Goal: Task Accomplishment & Management: Manage account settings

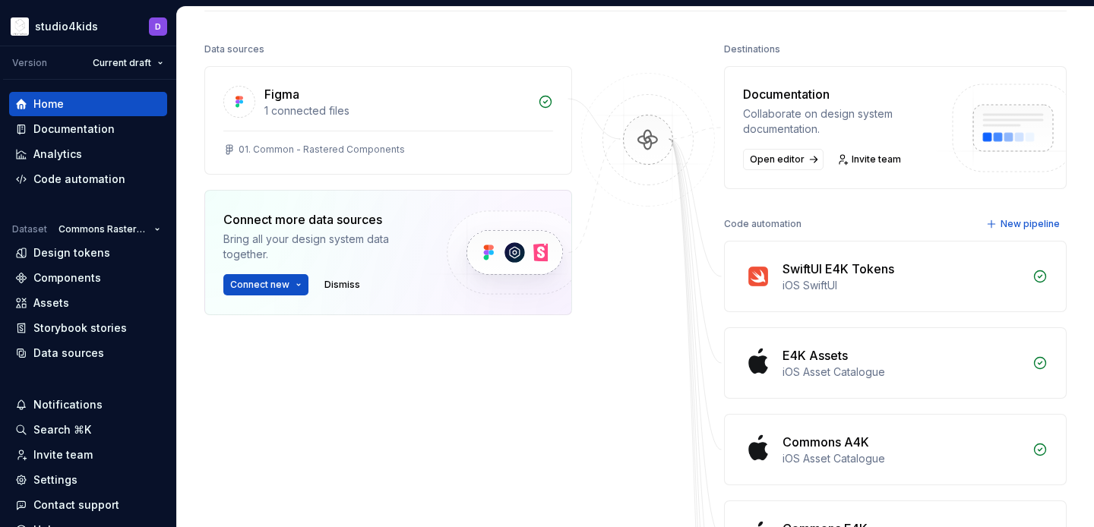
scroll to position [177, 0]
click at [46, 179] on div "Code automation" at bounding box center [79, 179] width 92 height 15
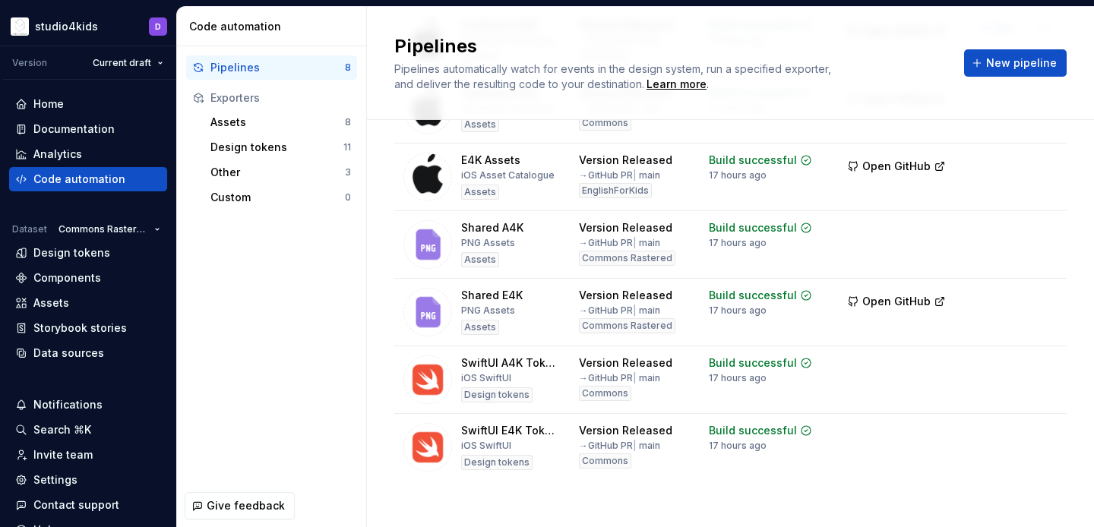
scroll to position [234, 0]
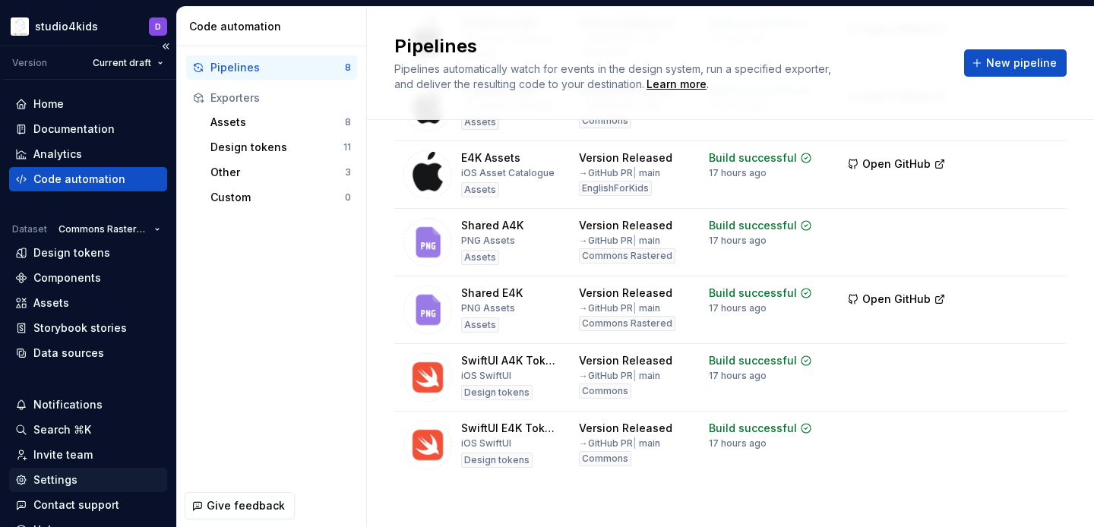
click at [79, 479] on div "Settings" at bounding box center [88, 480] width 146 height 15
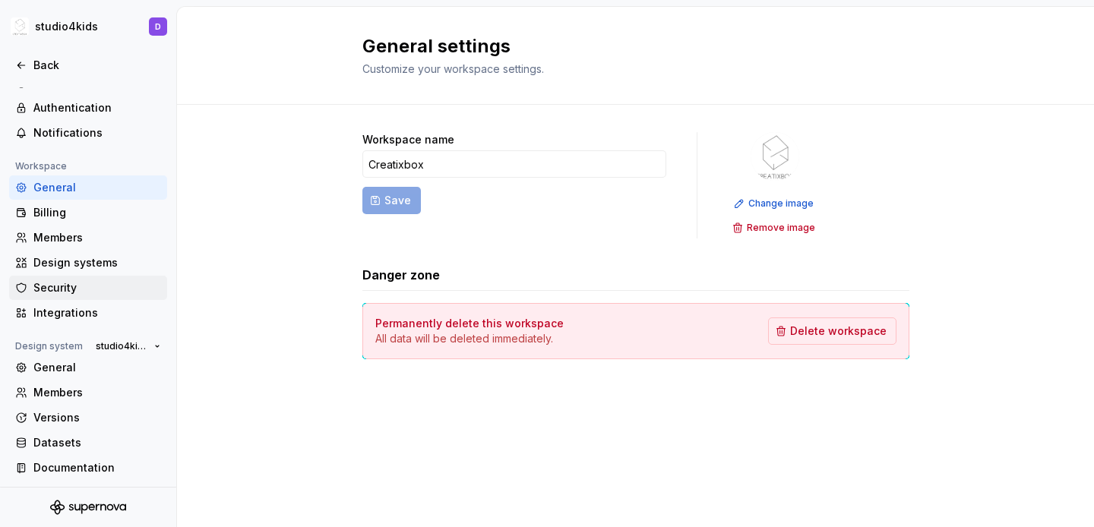
scroll to position [36, 0]
click at [56, 359] on div "General" at bounding box center [97, 366] width 128 height 15
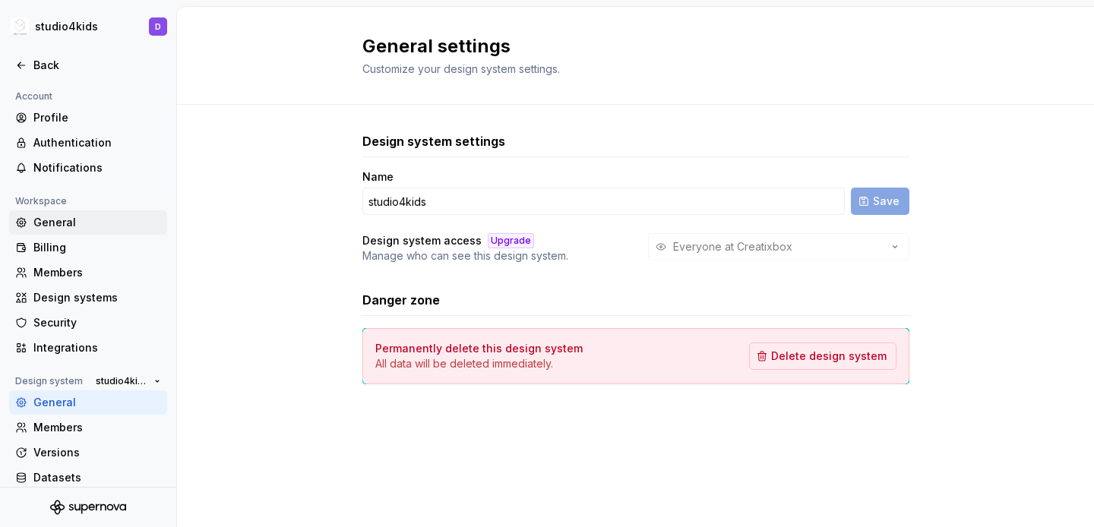
click at [69, 219] on div "General" at bounding box center [97, 222] width 128 height 15
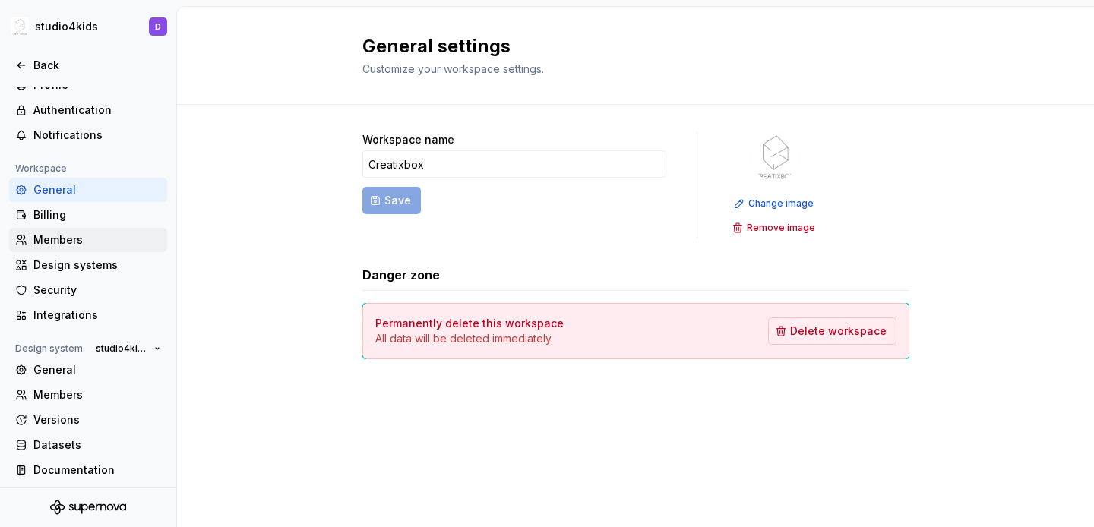
scroll to position [36, 0]
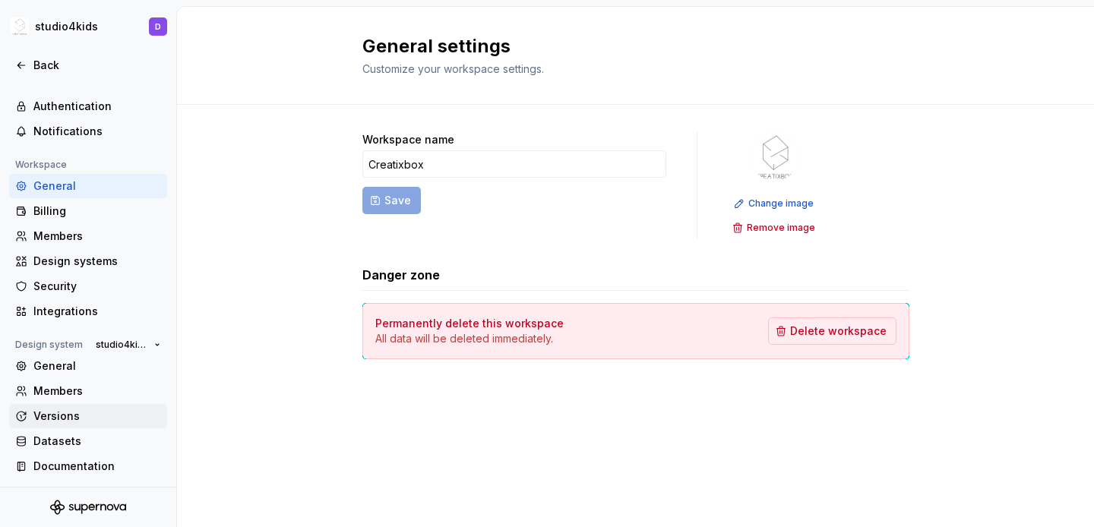
click at [90, 409] on div "Versions" at bounding box center [97, 416] width 128 height 15
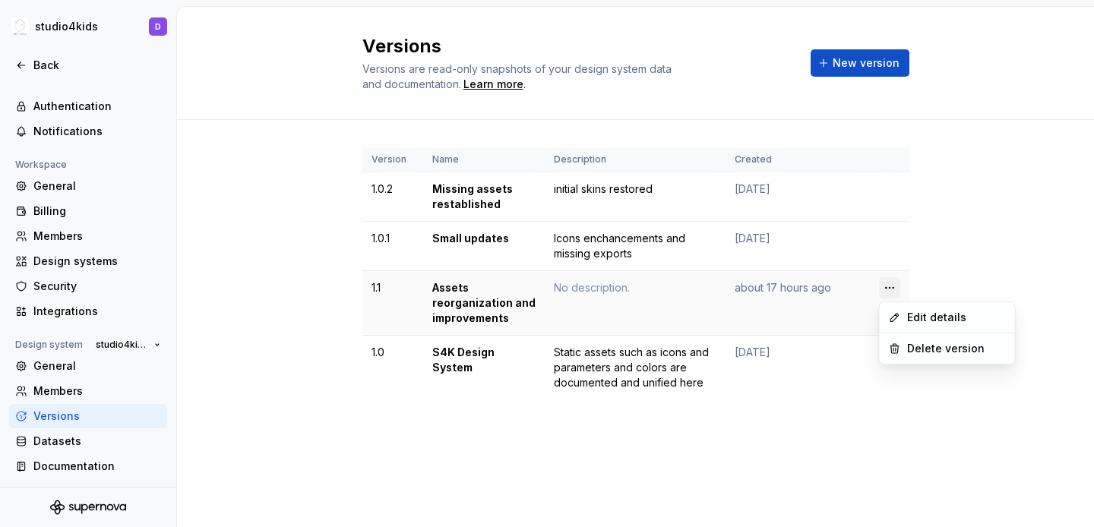
click at [893, 290] on html "studio4kids D Back Account Profile Authentication Notifications Workspace Gener…" at bounding box center [547, 263] width 1094 height 527
click at [914, 315] on div "Edit details" at bounding box center [956, 317] width 99 height 15
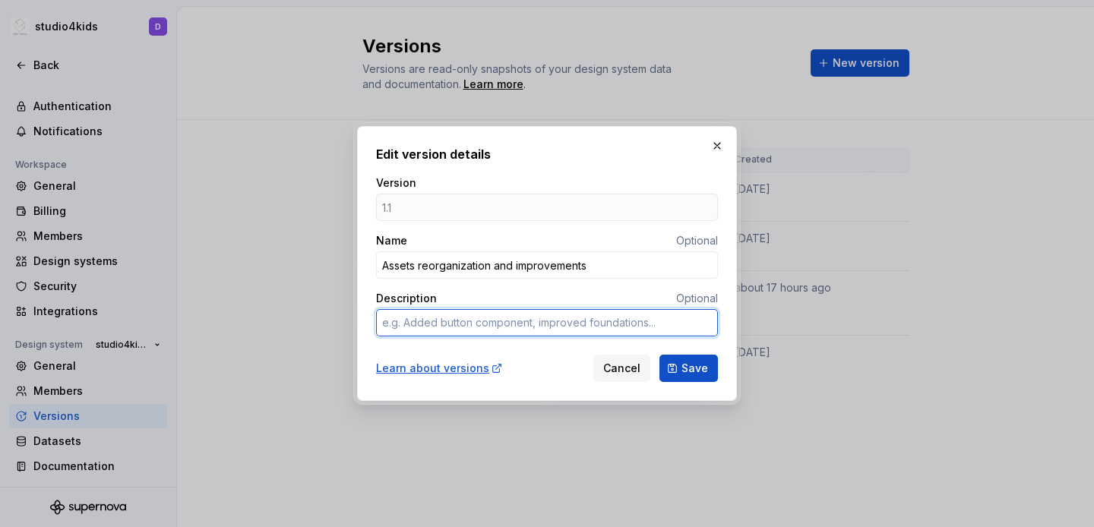
click at [584, 313] on textarea "Description" at bounding box center [547, 322] width 342 height 27
type textarea "A"
type textarea "*"
type textarea "Ad"
type textarea "*"
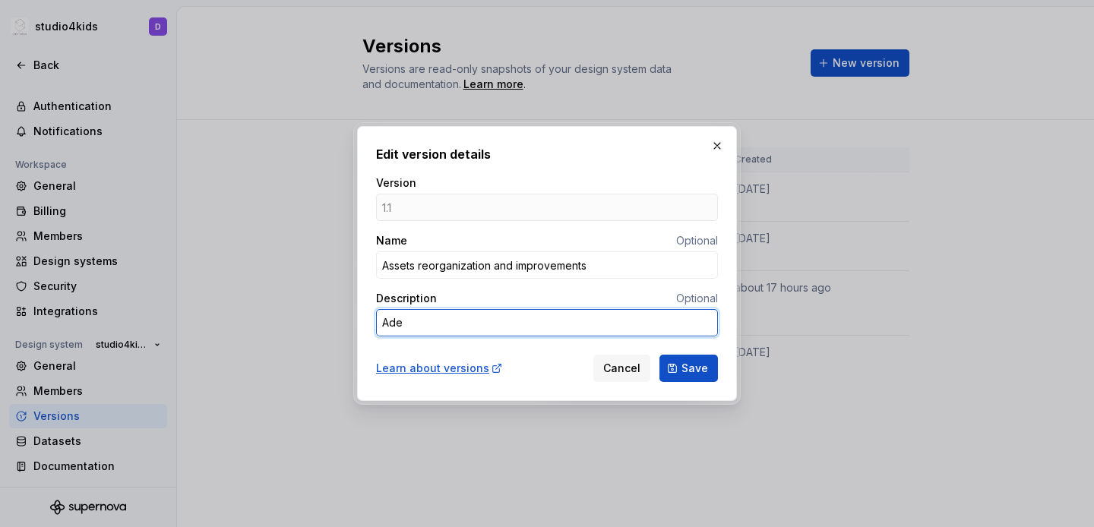
type textarea "Aded"
type textarea "*"
type textarea "Aded="
type textarea "*"
type textarea "Aded"
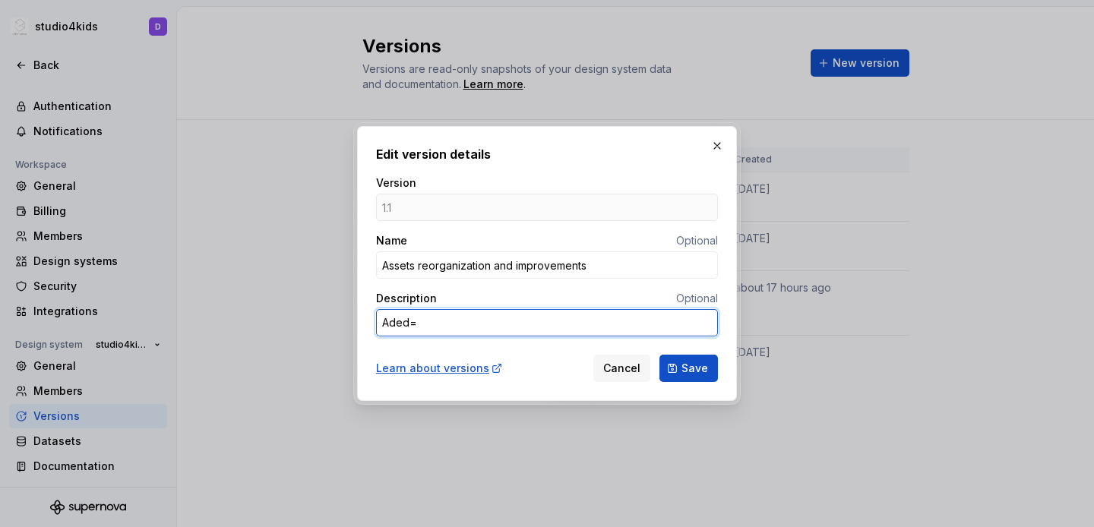
type textarea "*"
type textarea "Ade"
type textarea "*"
type textarea "Ad"
type textarea "*"
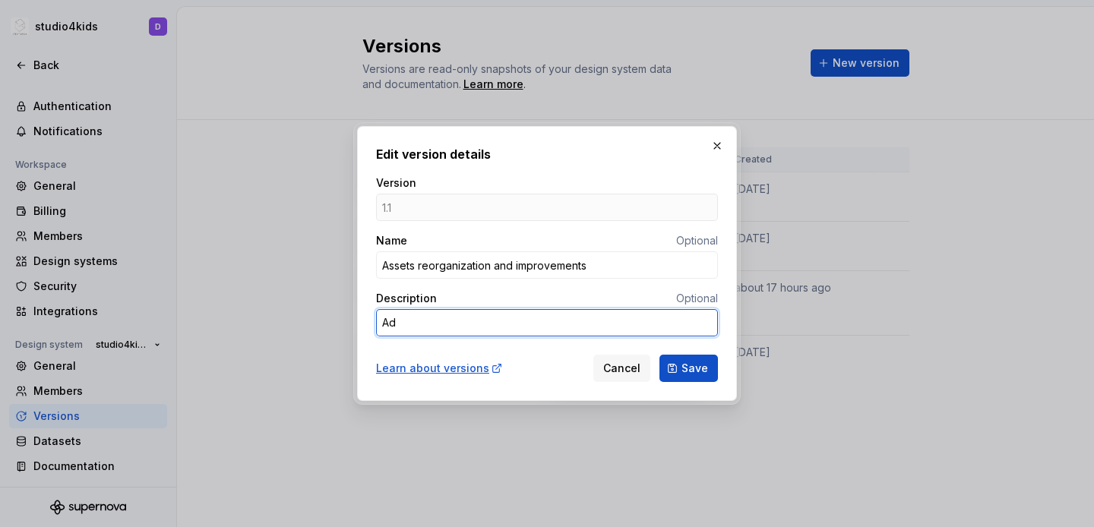
type textarea "Add"
type textarea "*"
type textarea "Adde"
type textarea "*"
type textarea "Added"
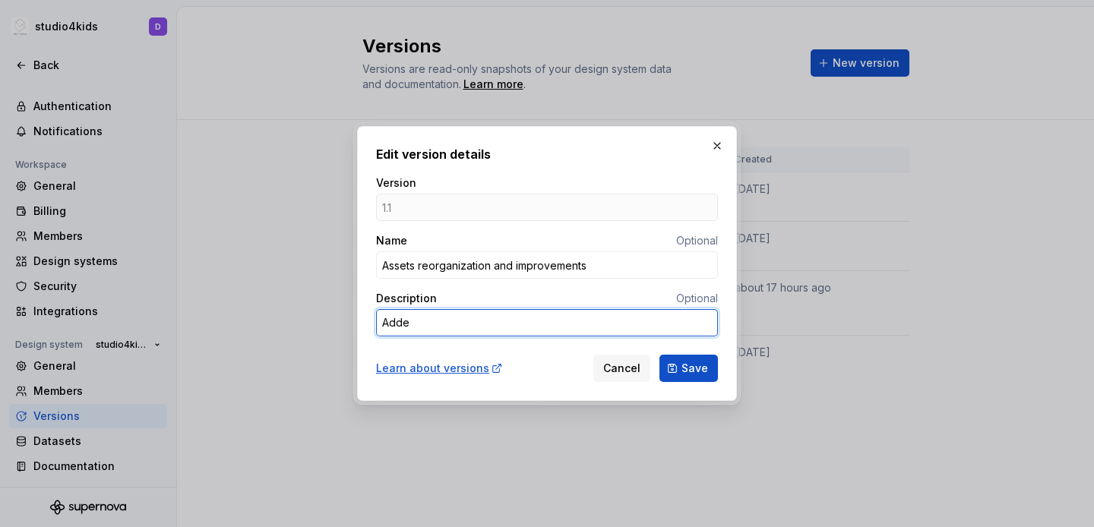
type textarea "*"
type textarea "Added"
type textarea "*"
type textarea "Added n"
type textarea "*"
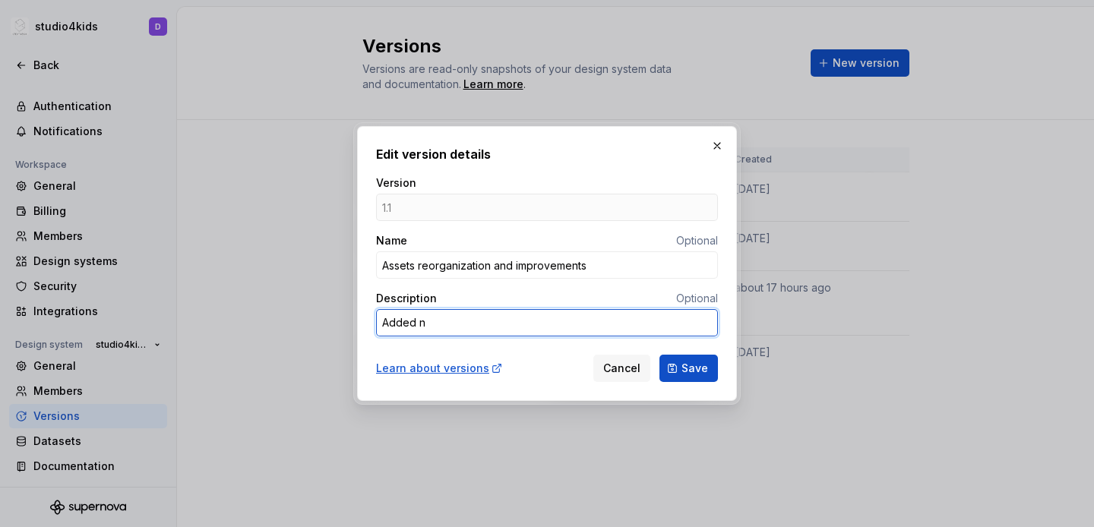
type textarea "Added ne"
type textarea "*"
type textarea "Added new"
type textarea "*"
type textarea "Added new"
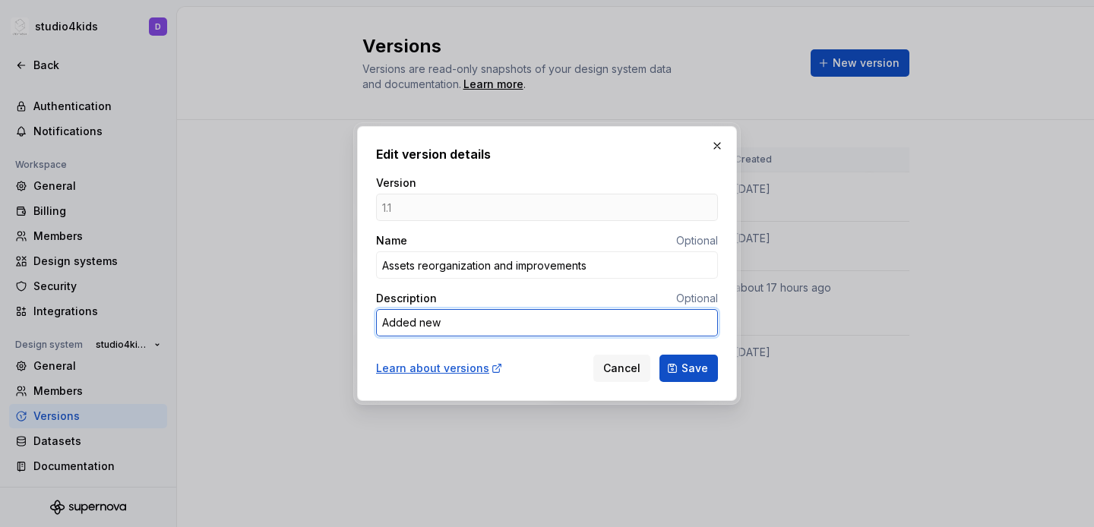
type textarea "*"
type textarea "Added new a"
type textarea "*"
type textarea "Added new as"
type textarea "*"
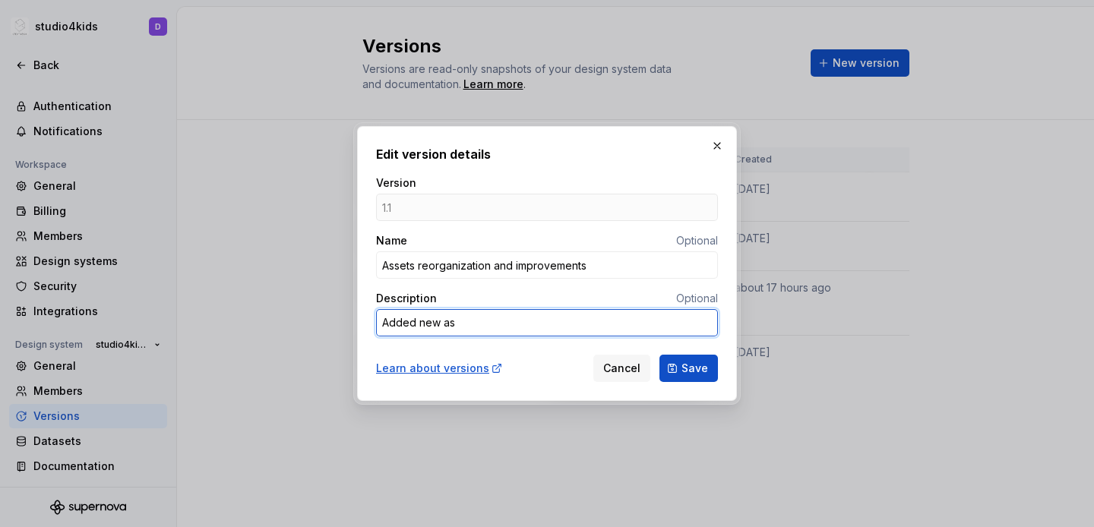
type textarea "Added new ass"
type textarea "*"
type textarea "Added new asse"
type textarea "*"
type textarea "Added new asset"
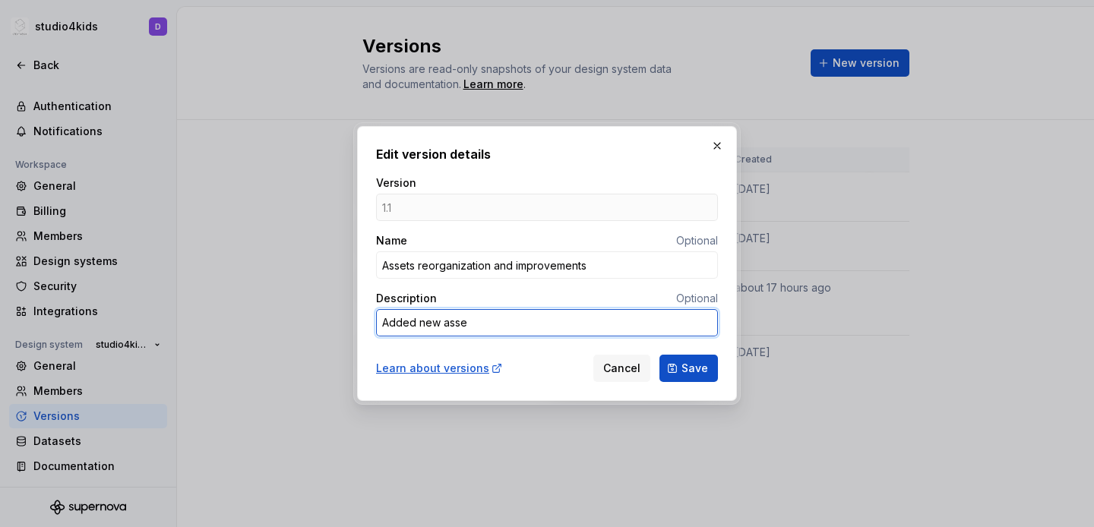
type textarea "*"
type textarea "Added new assets"
type textarea "*"
type textarea "Added new assets"
type textarea "*"
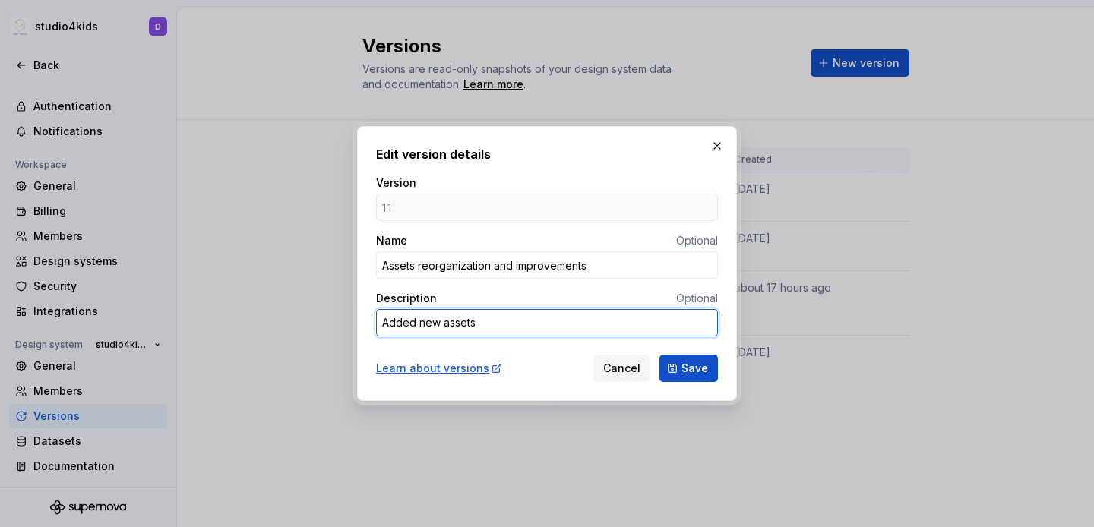
type textarea "Added new assets a"
type textarea "*"
type textarea "Added new assets an"
type textarea "*"
type textarea "Added new assets and"
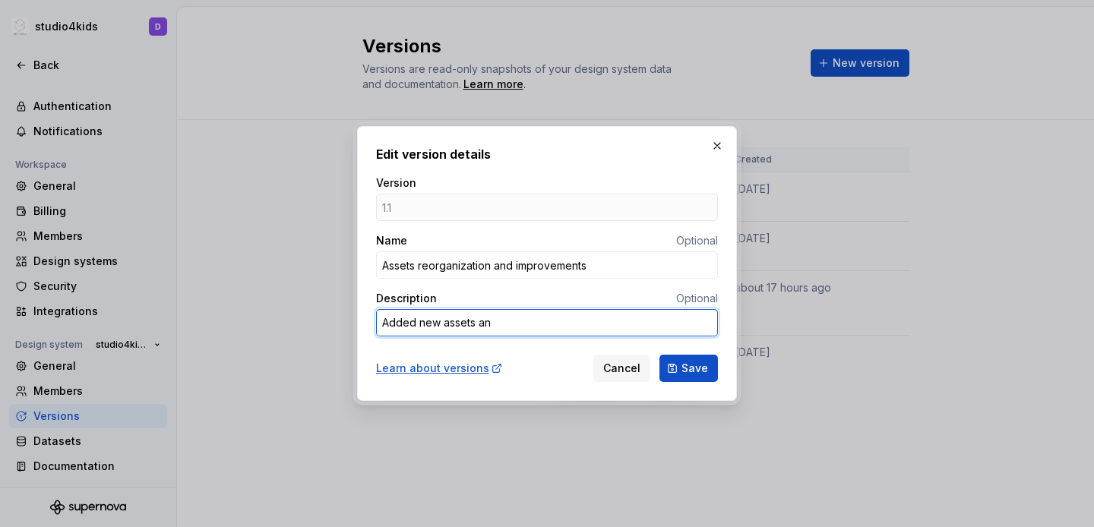
type textarea "*"
type textarea "Added new assets and"
type textarea "*"
type textarea "Added new assets and r"
type textarea "*"
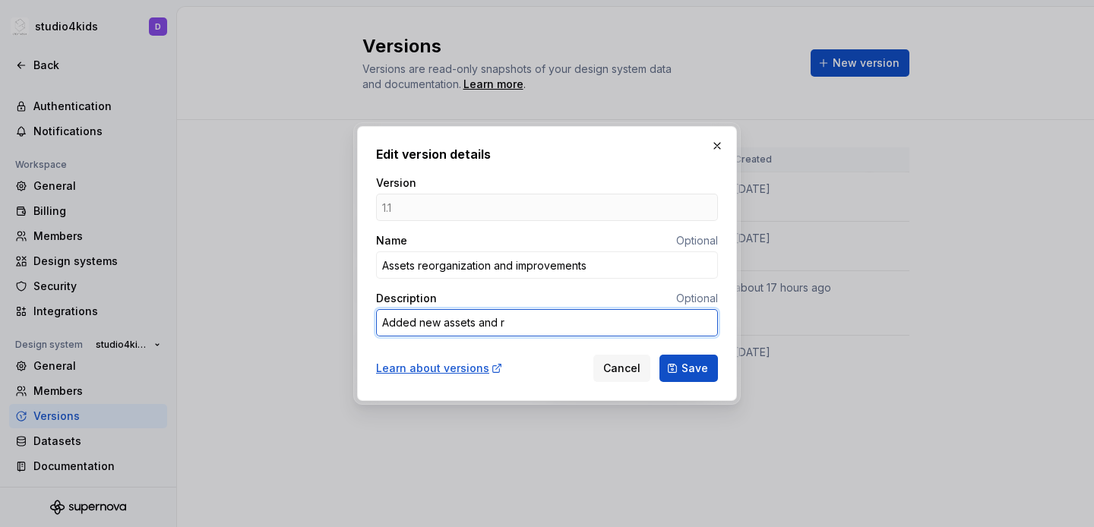
type textarea "Added new assets and re"
type textarea "*"
type textarea "Added new assets and ref"
type textarea "*"
type textarea "Added new assets and refa"
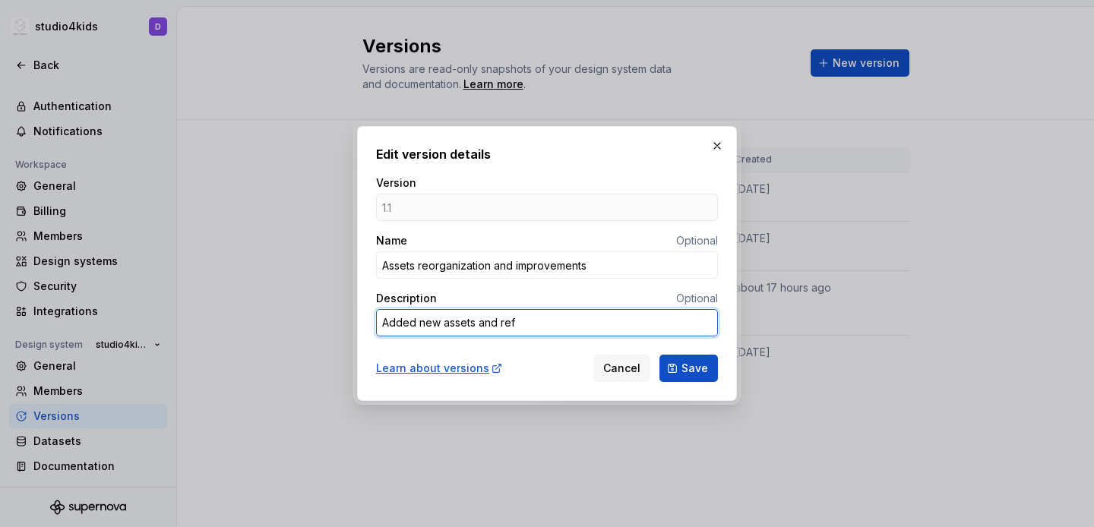
type textarea "*"
type textarea "Added new assets and refac"
type textarea "*"
type textarea "Added new assets and refact"
type textarea "*"
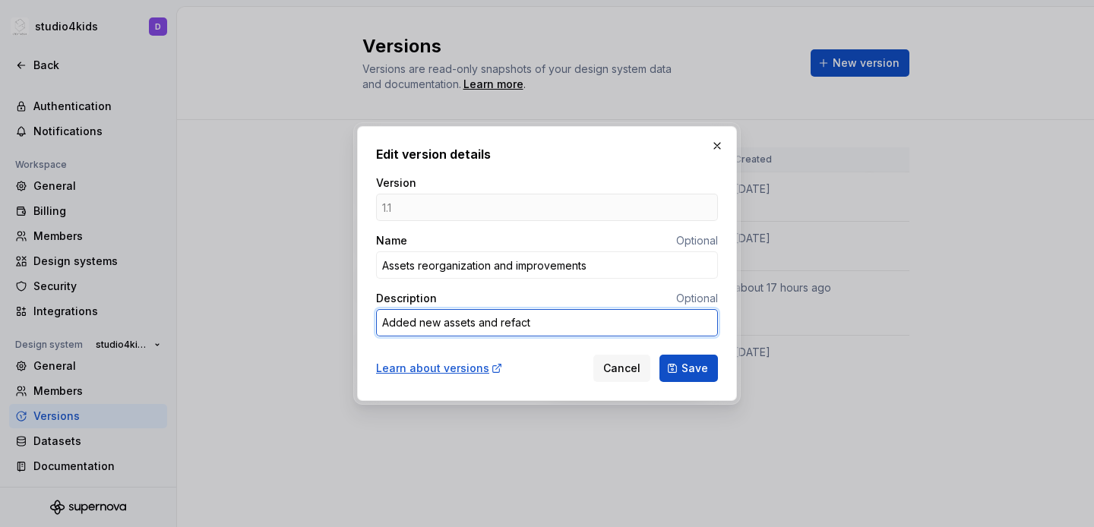
type textarea "Added new assets and refacto"
type textarea "*"
type textarea "Added new assets and refactor"
type textarea "*"
type textarea "Added new assets and refactor"
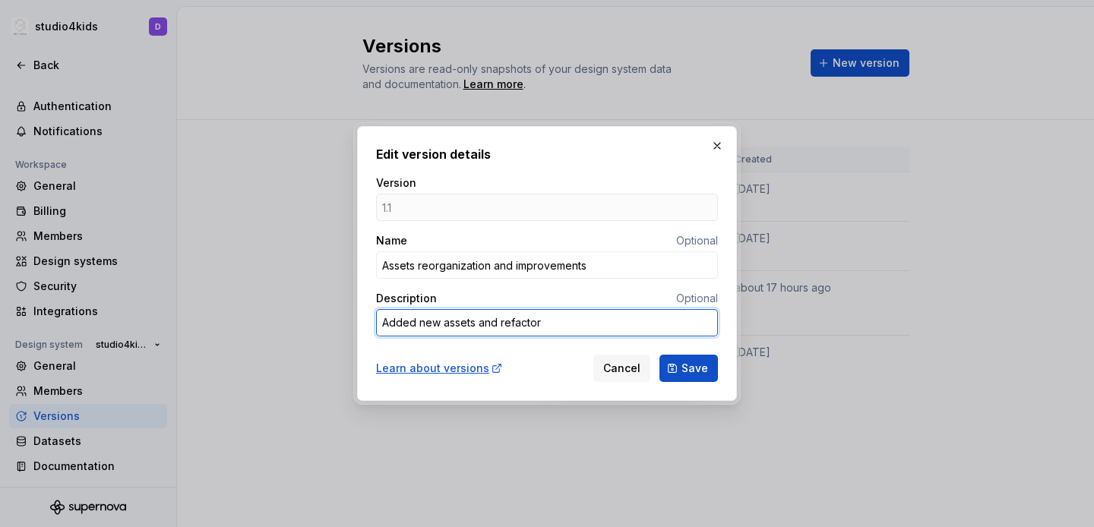
type textarea "*"
type textarea "Added new assets and refactor o"
type textarea "*"
type textarea "Added new assets and refactor ot"
type textarea "*"
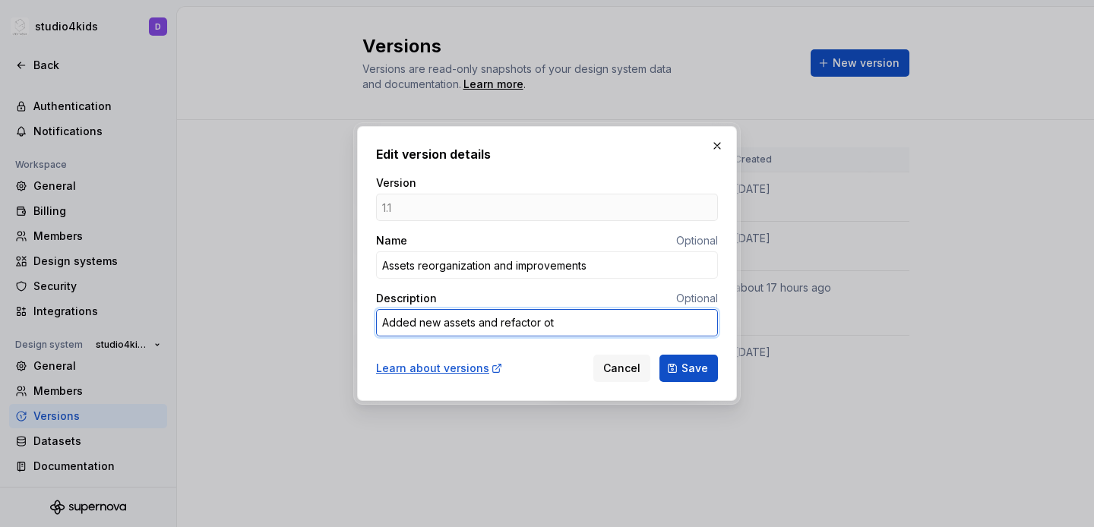
type textarea "Added new assets and refactor oth"
type textarea "*"
type textarea "Added new assets and refactor othe"
type textarea "*"
type textarea "Added new assets and refactor other"
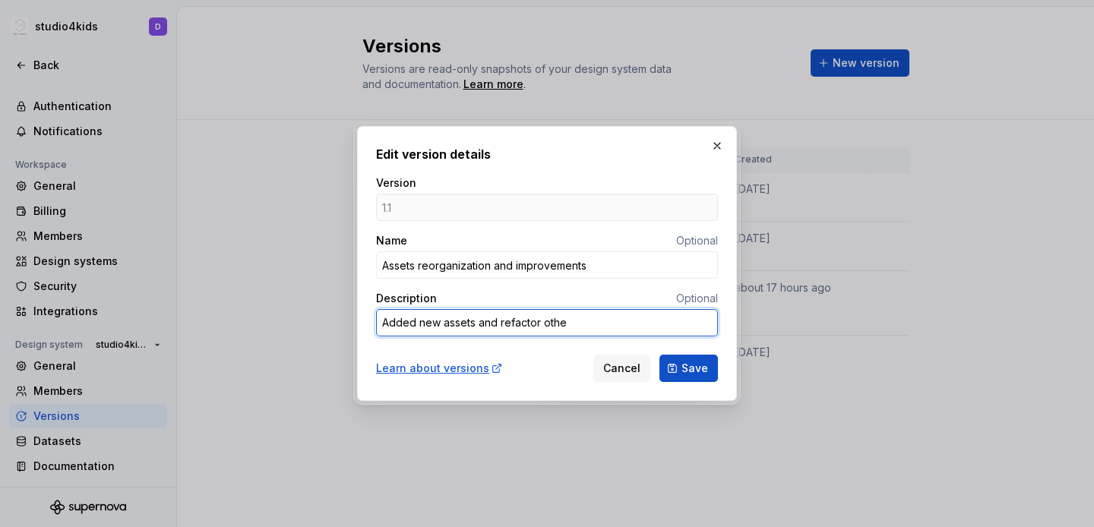
type textarea "*"
type textarea "Added new assets and refactor others"
type textarea "*"
type textarea "Added new assets and refactor others"
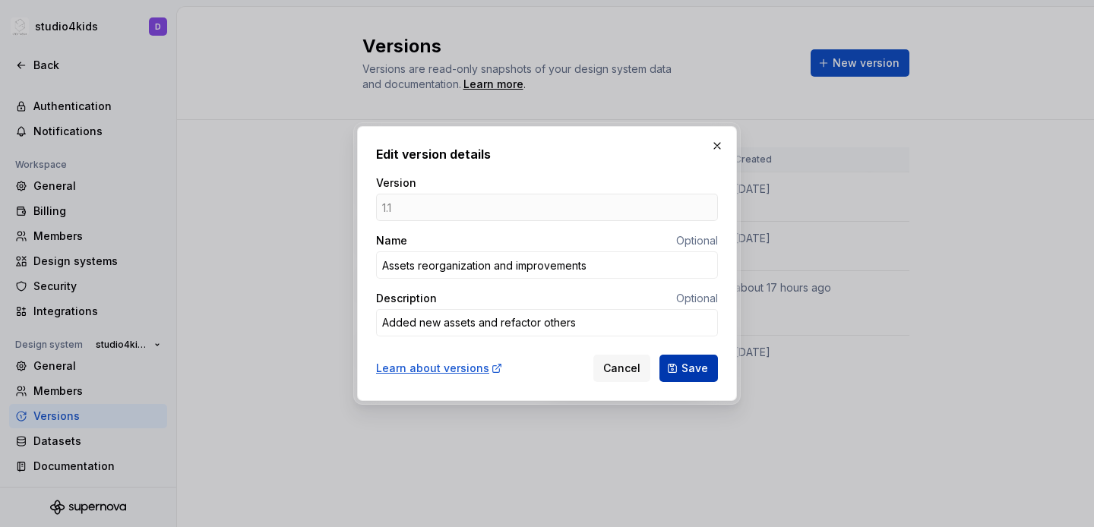
click at [691, 367] on span "Save" at bounding box center [694, 368] width 27 height 15
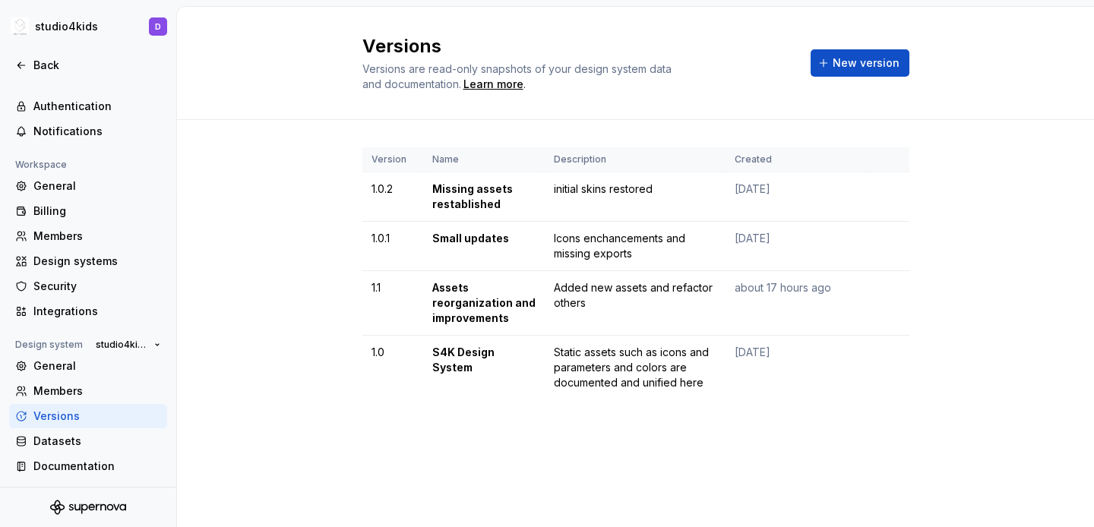
click at [395, 155] on th "Version" at bounding box center [392, 159] width 61 height 25
click at [887, 291] on html "studio4kids D Back Account Profile Authentication Notifications Workspace Gener…" at bounding box center [547, 263] width 1094 height 527
click at [899, 315] on icon at bounding box center [895, 317] width 12 height 12
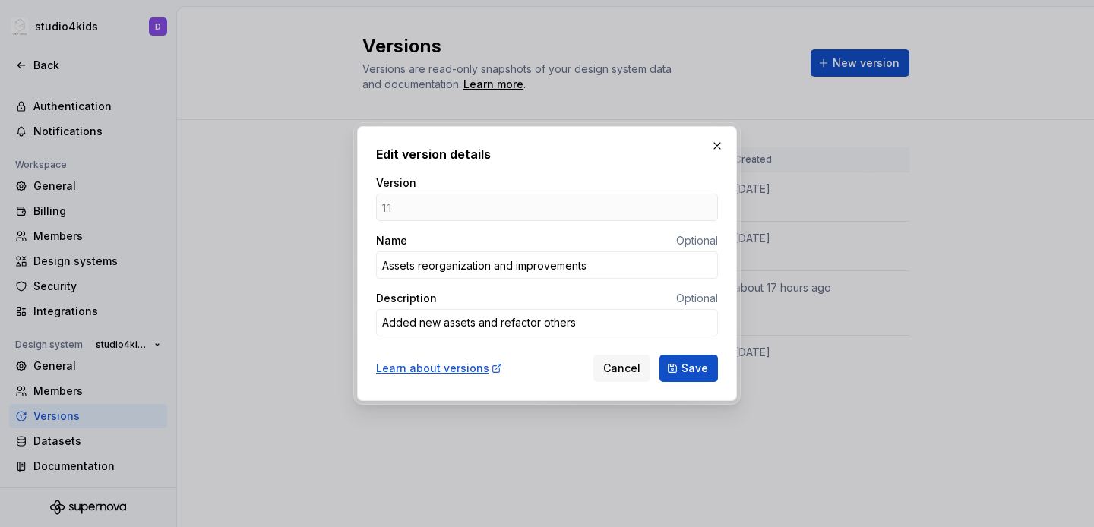
click at [429, 204] on div "1.1" at bounding box center [547, 207] width 342 height 27
click at [621, 378] on button "Cancel" at bounding box center [621, 368] width 57 height 27
type textarea "*"
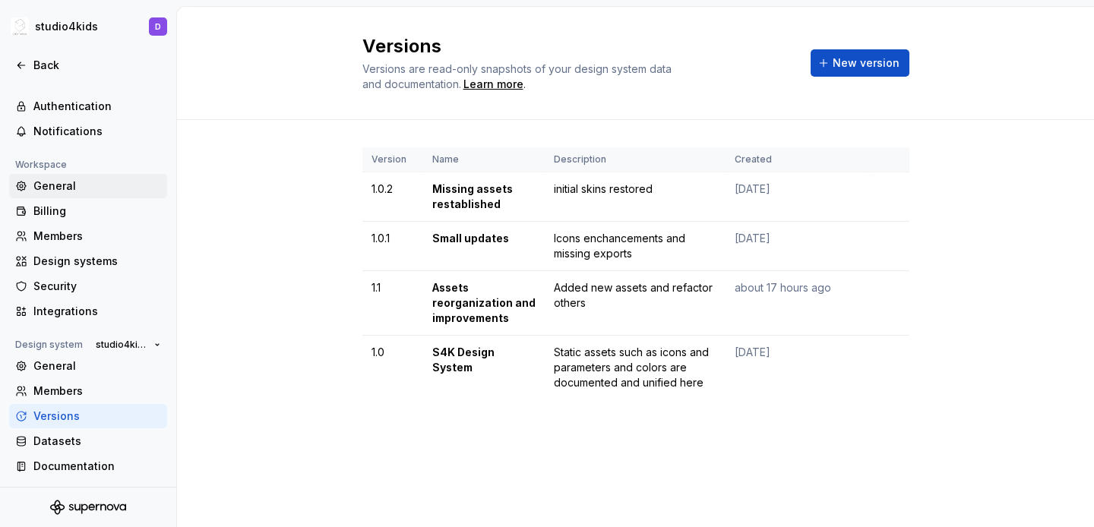
click at [84, 184] on div "General" at bounding box center [97, 186] width 128 height 15
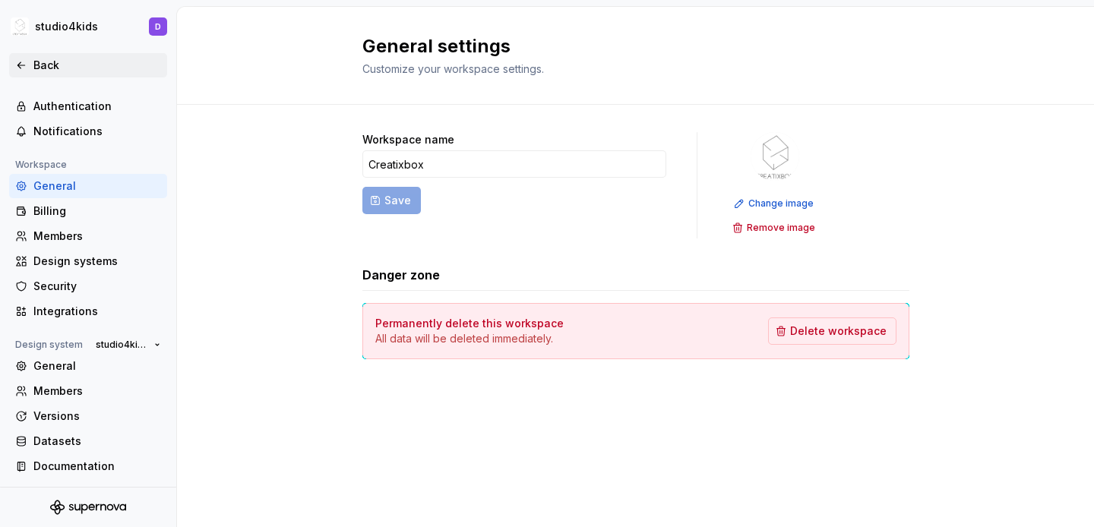
click at [20, 69] on icon at bounding box center [21, 65] width 12 height 12
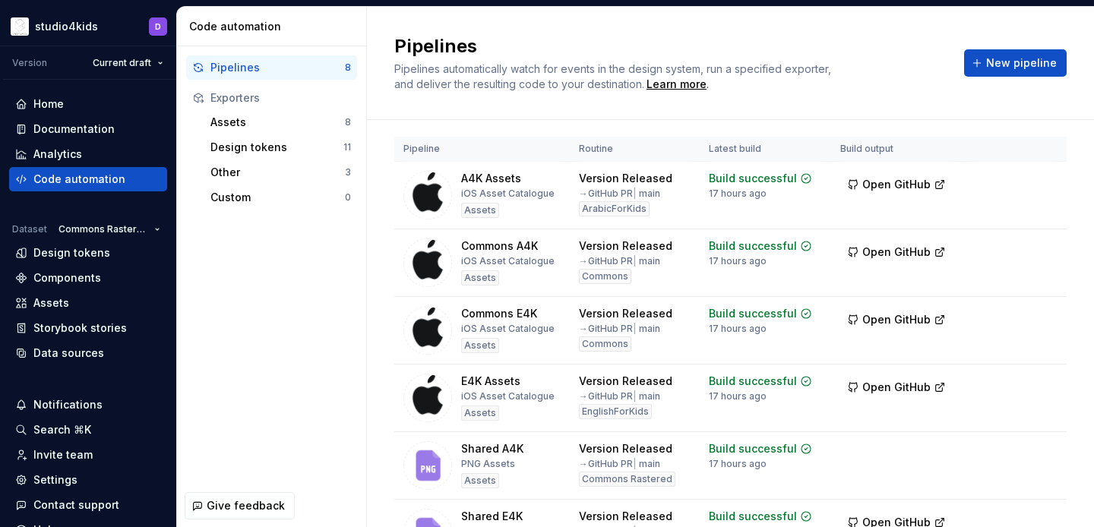
scroll to position [5, 0]
